Goal: Transaction & Acquisition: Subscribe to service/newsletter

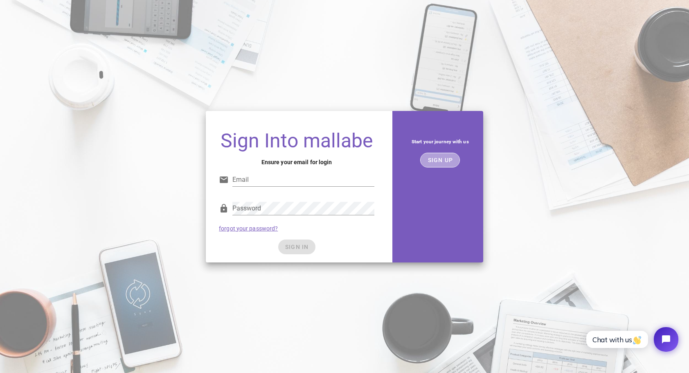
click at [450, 158] on span "SIGN UP" at bounding box center [440, 160] width 26 height 7
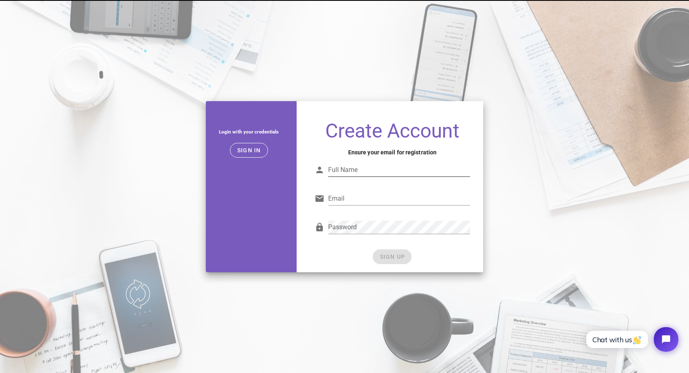
click at [410, 171] on input "Full Name" at bounding box center [399, 169] width 142 height 13
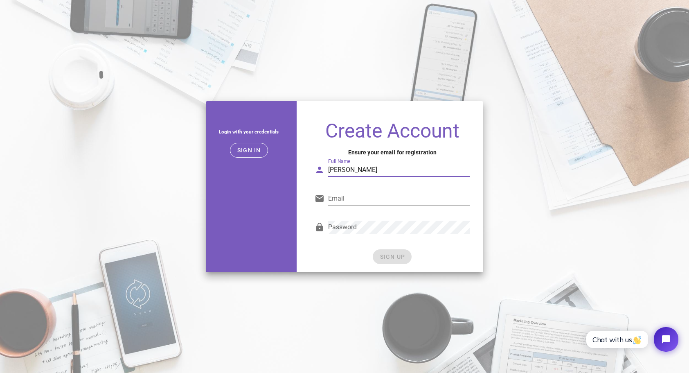
type input "Sebastian"
type input "[PERSON_NAME][EMAIL_ADDRESS][DOMAIN_NAME]"
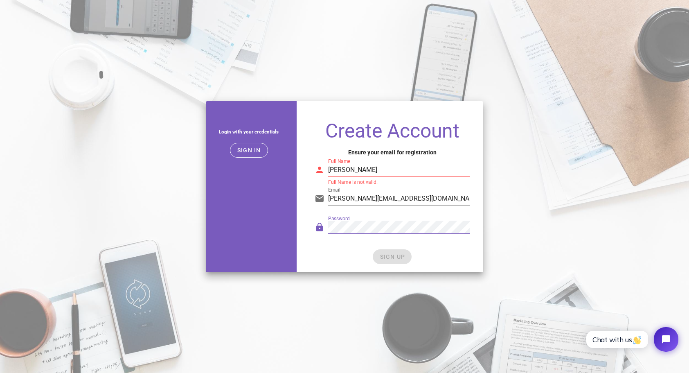
click at [350, 224] on div "Password" at bounding box center [399, 227] width 142 height 13
click at [516, 253] on div "Login with your credentials Sign in Create Account Ensure your email for regist…" at bounding box center [344, 186] width 689 height 181
click at [407, 216] on div "Password" at bounding box center [392, 229] width 155 height 27
click at [407, 166] on input "Sebastian" at bounding box center [399, 169] width 142 height 13
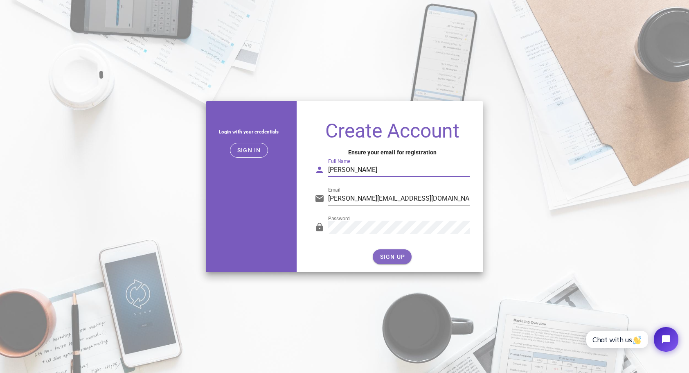
type input "Sebastian C"
click at [397, 255] on span "SIGN UP" at bounding box center [392, 256] width 26 height 7
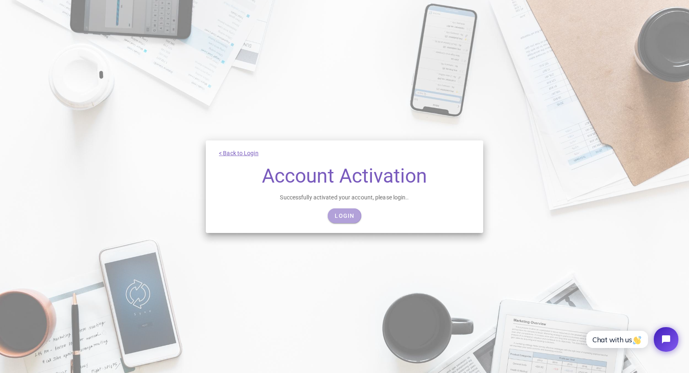
click at [344, 215] on span "Login" at bounding box center [344, 215] width 20 height 7
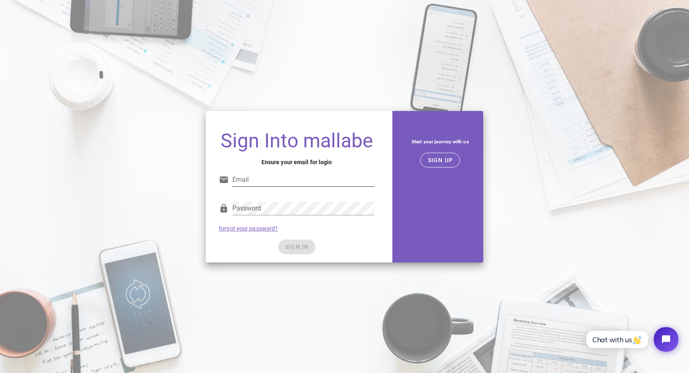
click at [270, 173] on input "Email" at bounding box center [303, 179] width 142 height 13
type input "[PERSON_NAME][EMAIL_ADDRESS][DOMAIN_NAME]"
click at [294, 238] on form "Email [EMAIL_ADDRESS][DOMAIN_NAME] Password forgot your password? SIGN IN" at bounding box center [296, 208] width 155 height 92
click at [300, 244] on span "SIGN IN" at bounding box center [297, 246] width 24 height 7
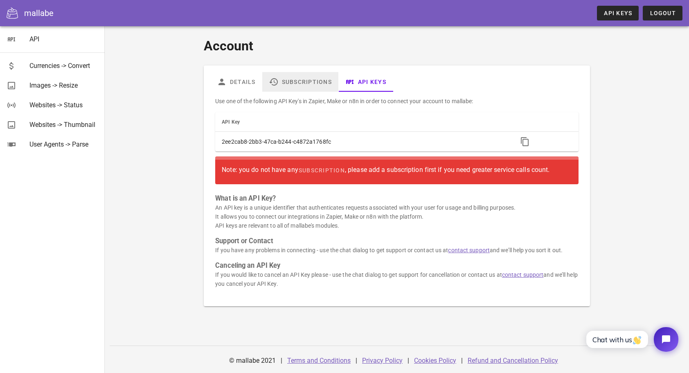
click at [295, 83] on link "Subscriptions" at bounding box center [300, 82] width 76 height 20
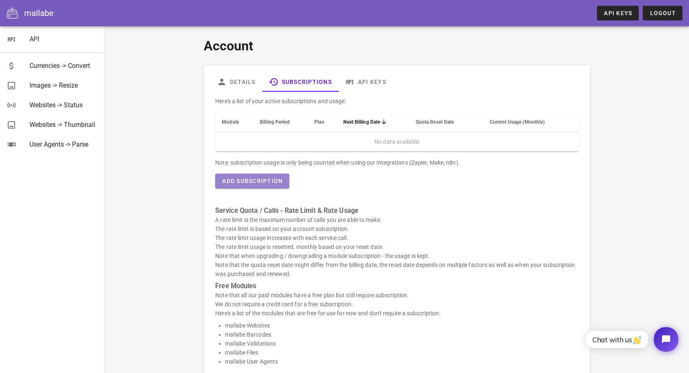
click at [253, 182] on span "Add Subscription" at bounding box center [252, 181] width 61 height 7
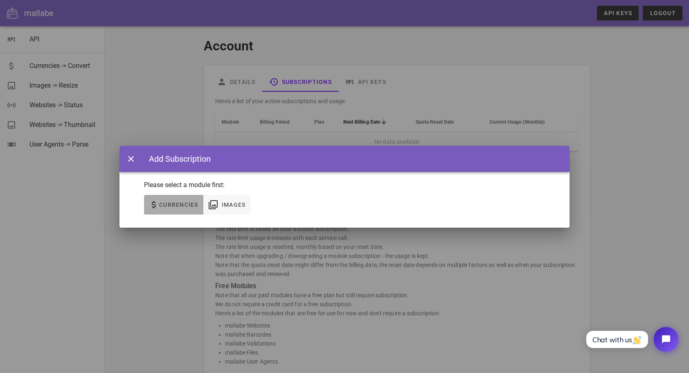
click at [189, 203] on span "Currencies" at bounding box center [179, 204] width 40 height 7
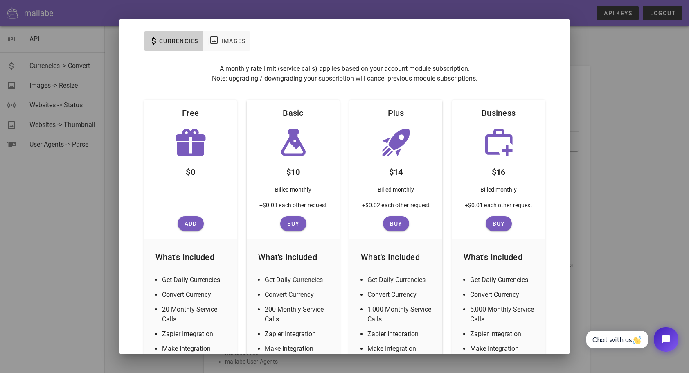
scroll to position [108, 0]
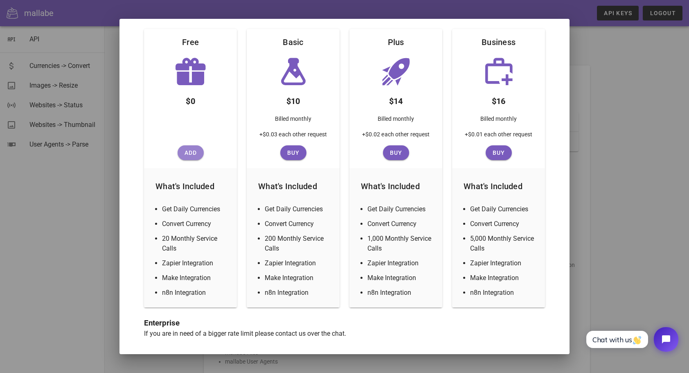
click at [194, 155] on span "Add" at bounding box center [191, 152] width 20 height 7
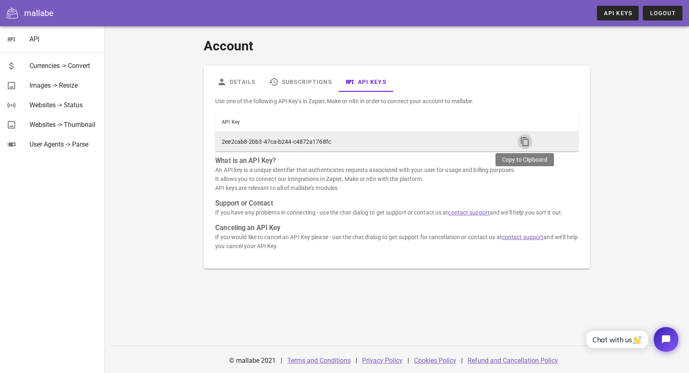
click at [524, 139] on icon "button" at bounding box center [525, 142] width 10 height 10
